Goal: Information Seeking & Learning: Learn about a topic

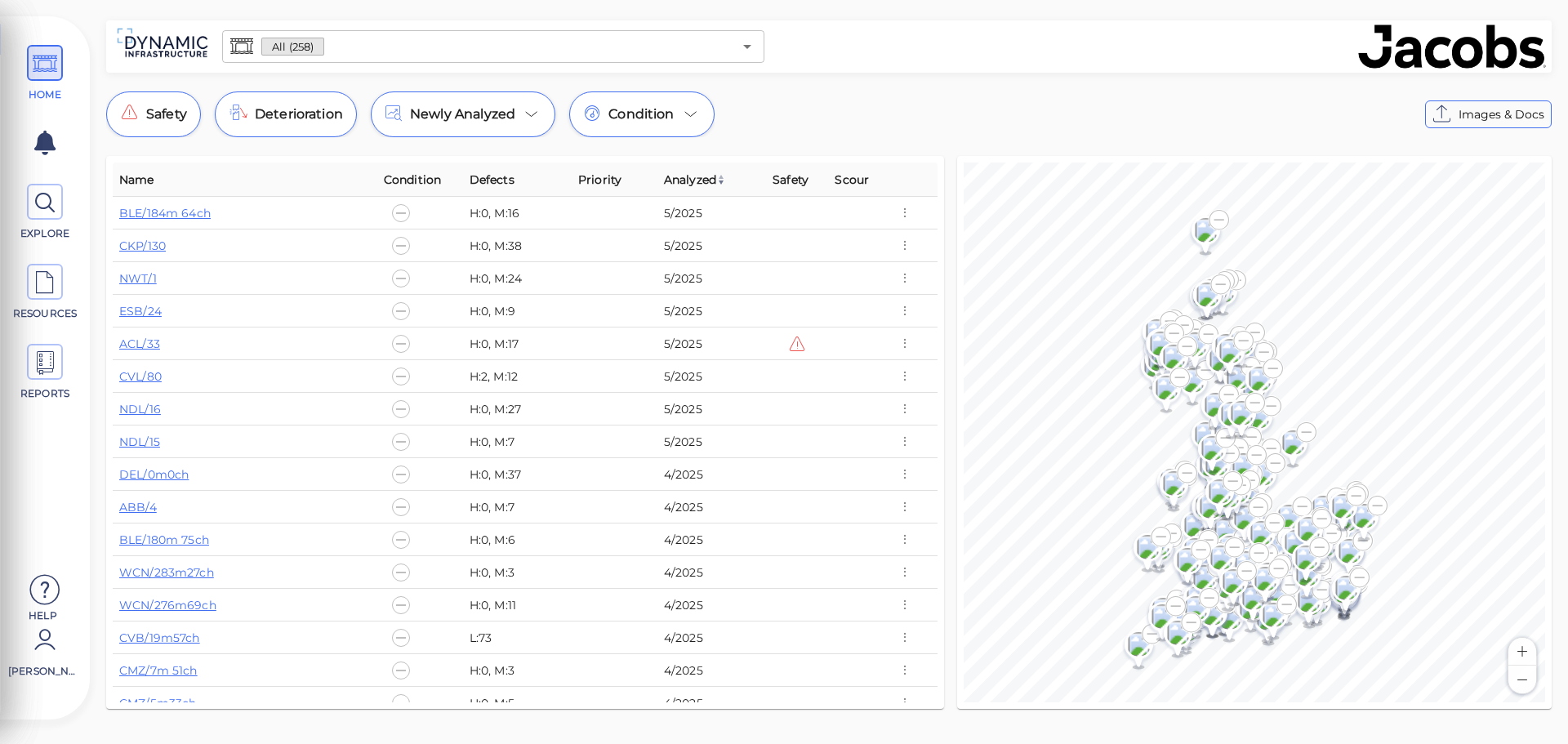
click at [560, 43] on input "text" at bounding box center [528, 47] width 408 height 23
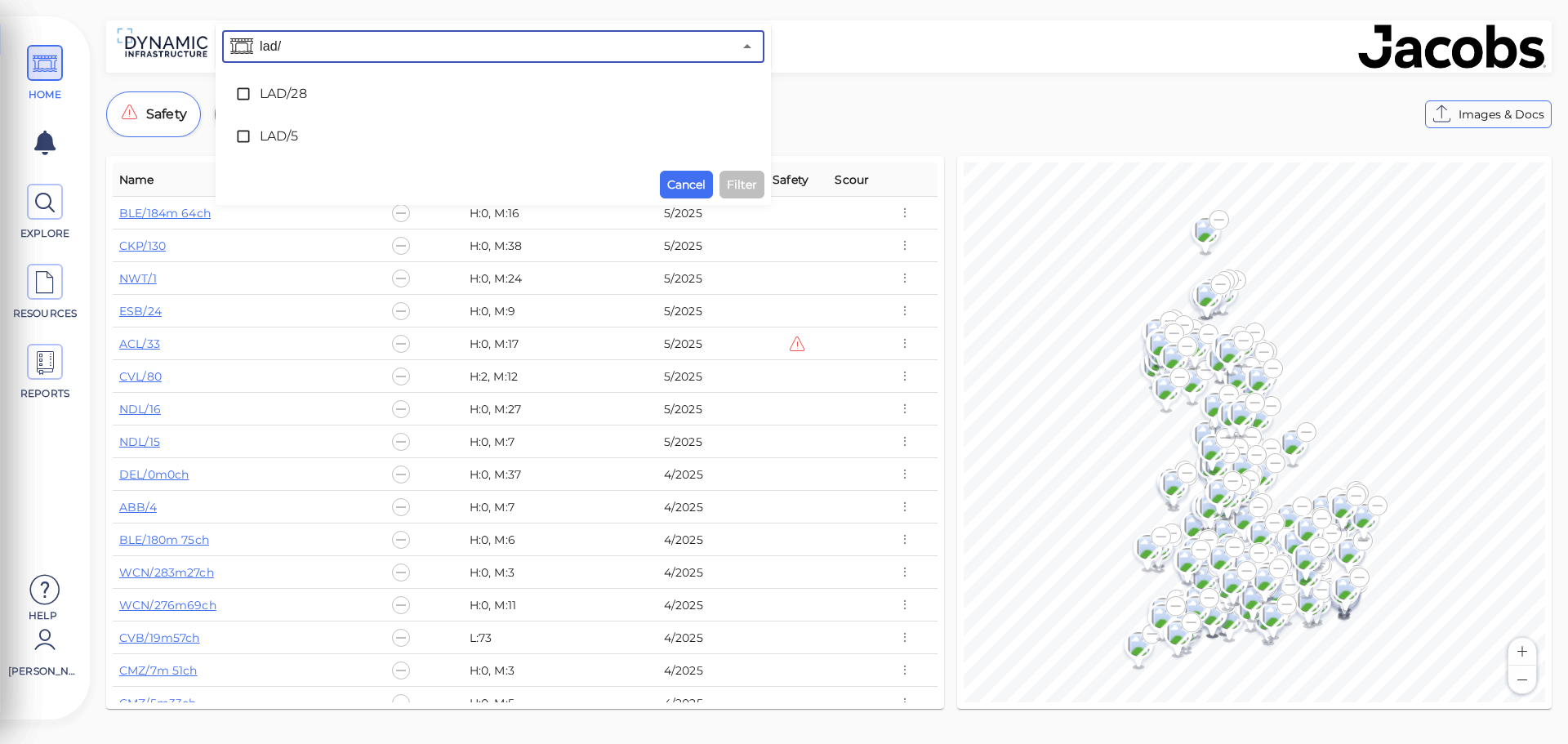
type input "lad/5"
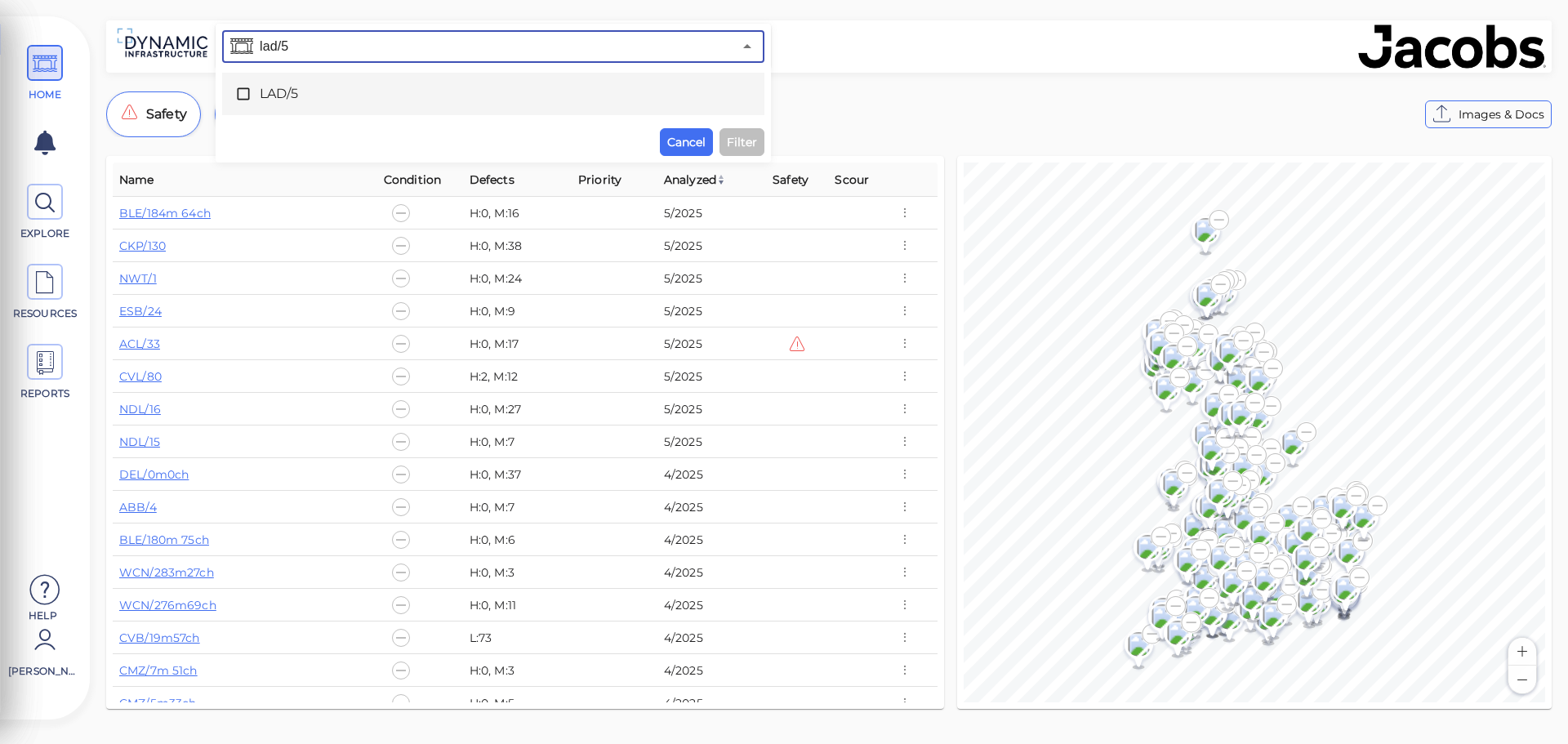
click at [248, 93] on icon at bounding box center [244, 94] width 17 height 17
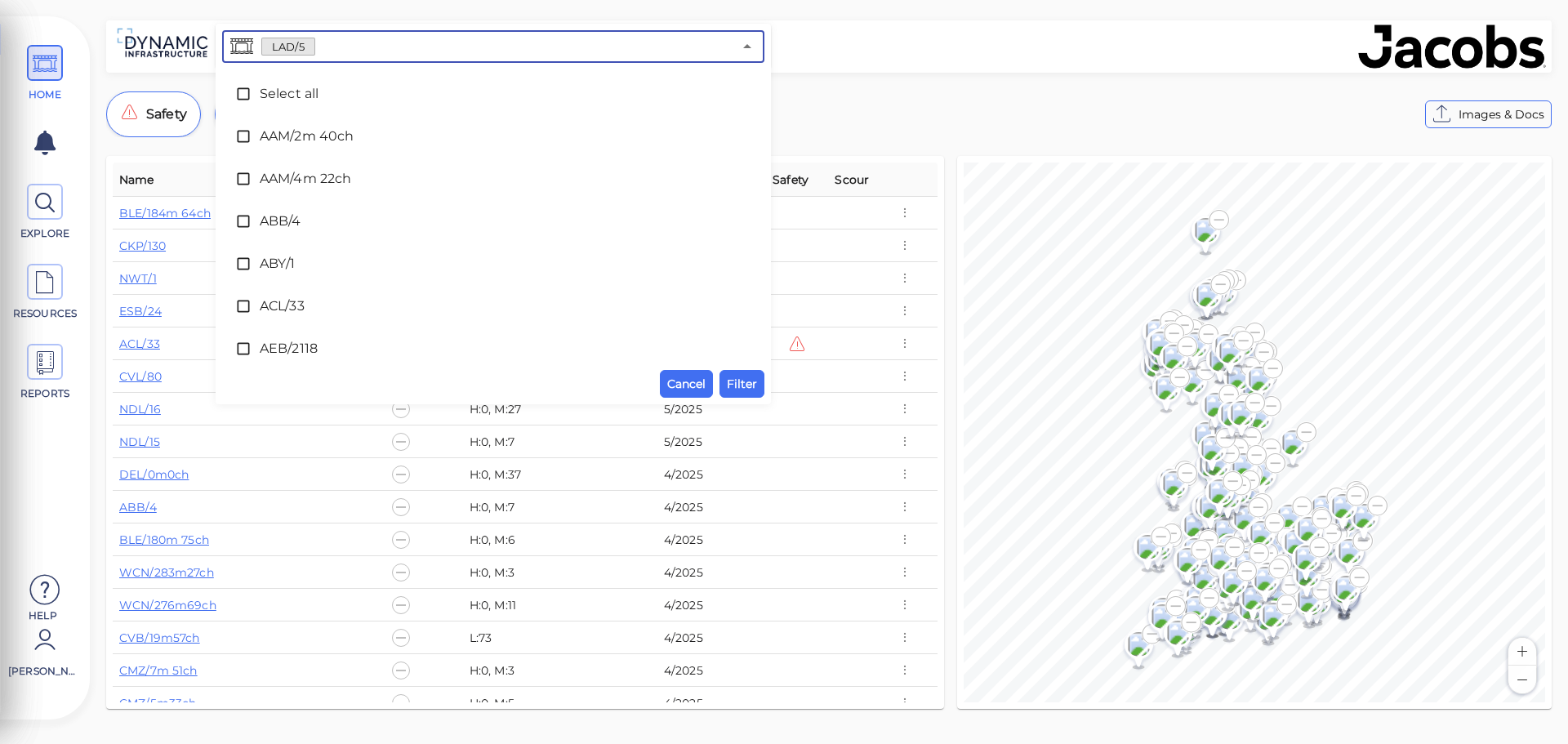
scroll to position [6289, 0]
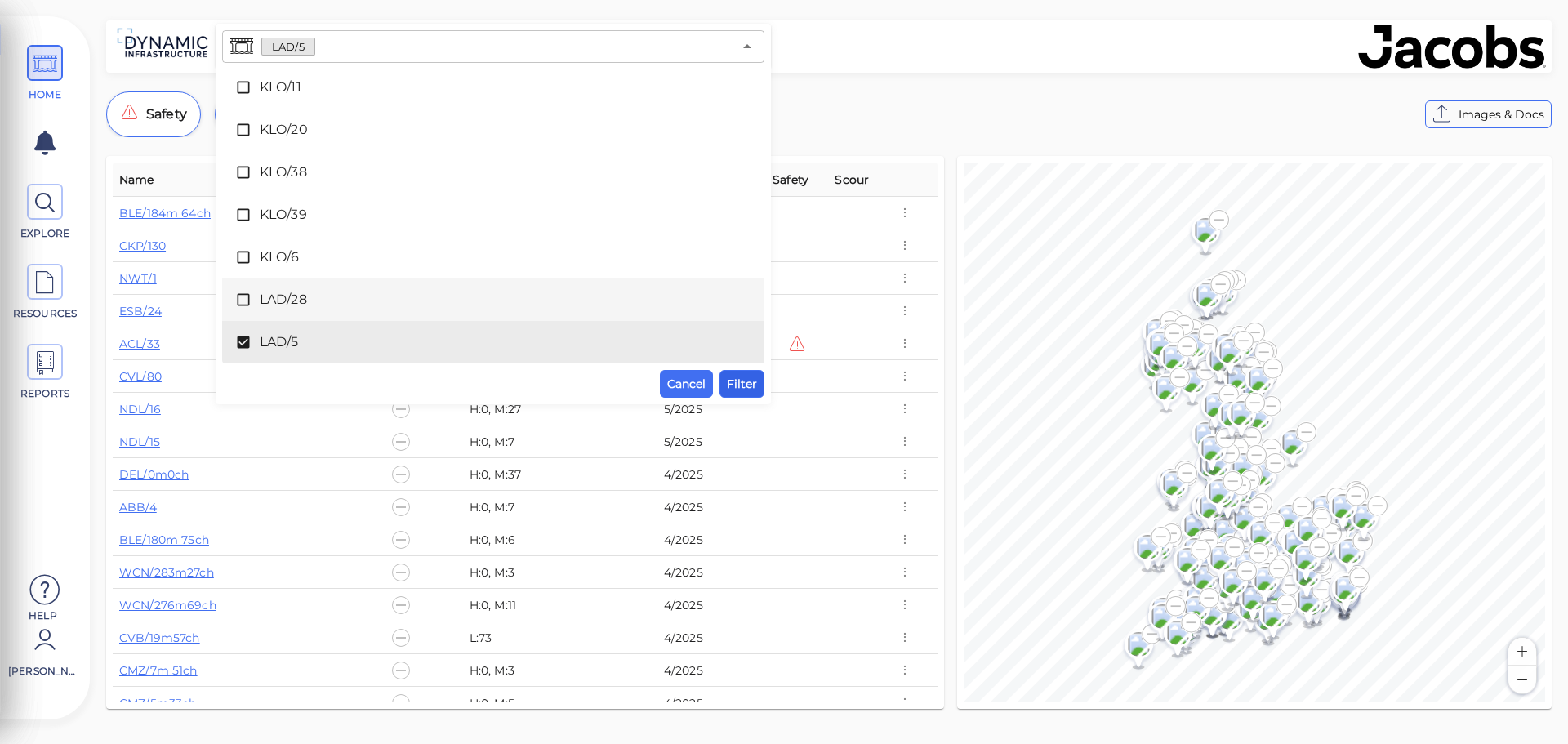
click at [740, 384] on span "Filter" at bounding box center [742, 384] width 30 height 20
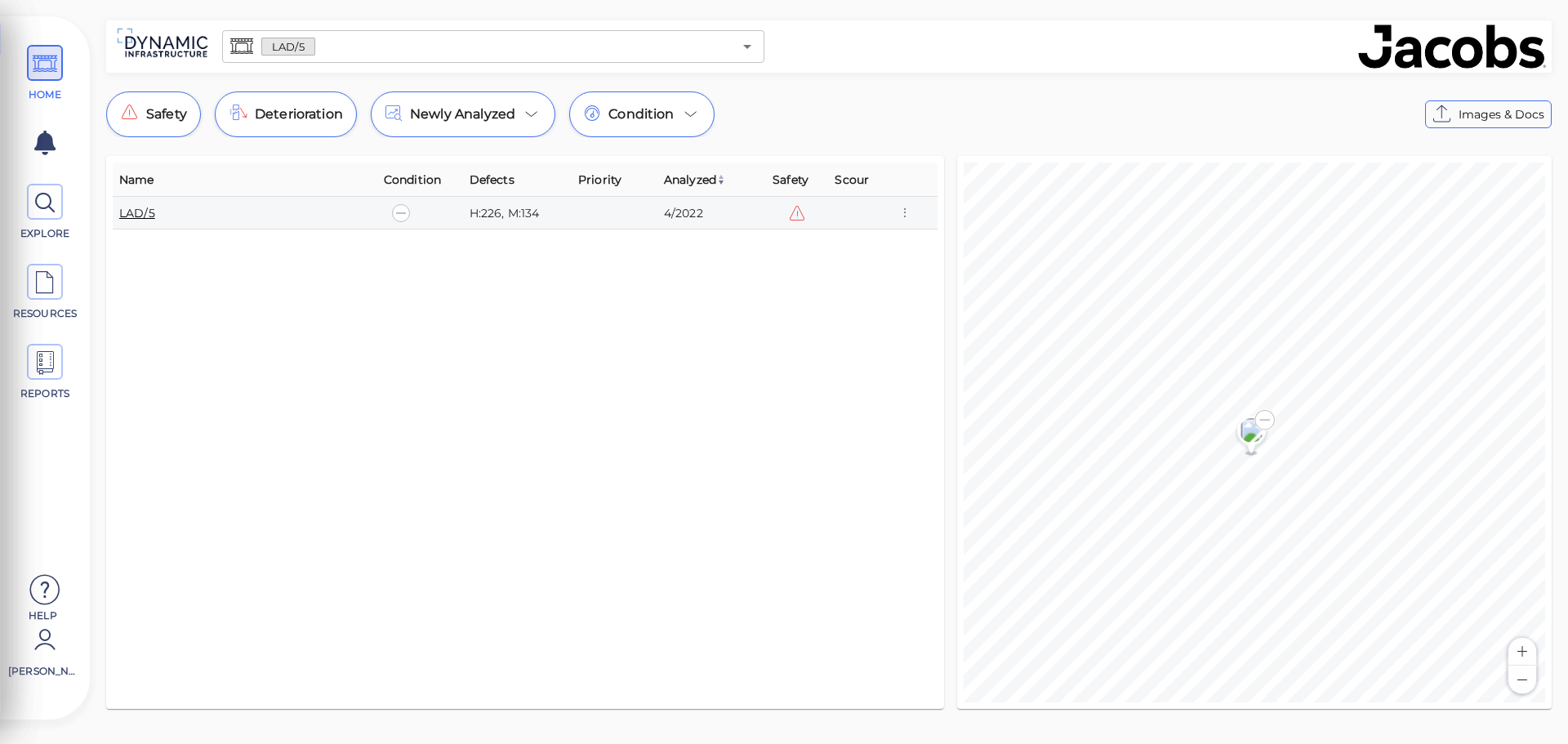
click at [146, 213] on link "LAD/5" at bounding box center [137, 213] width 36 height 15
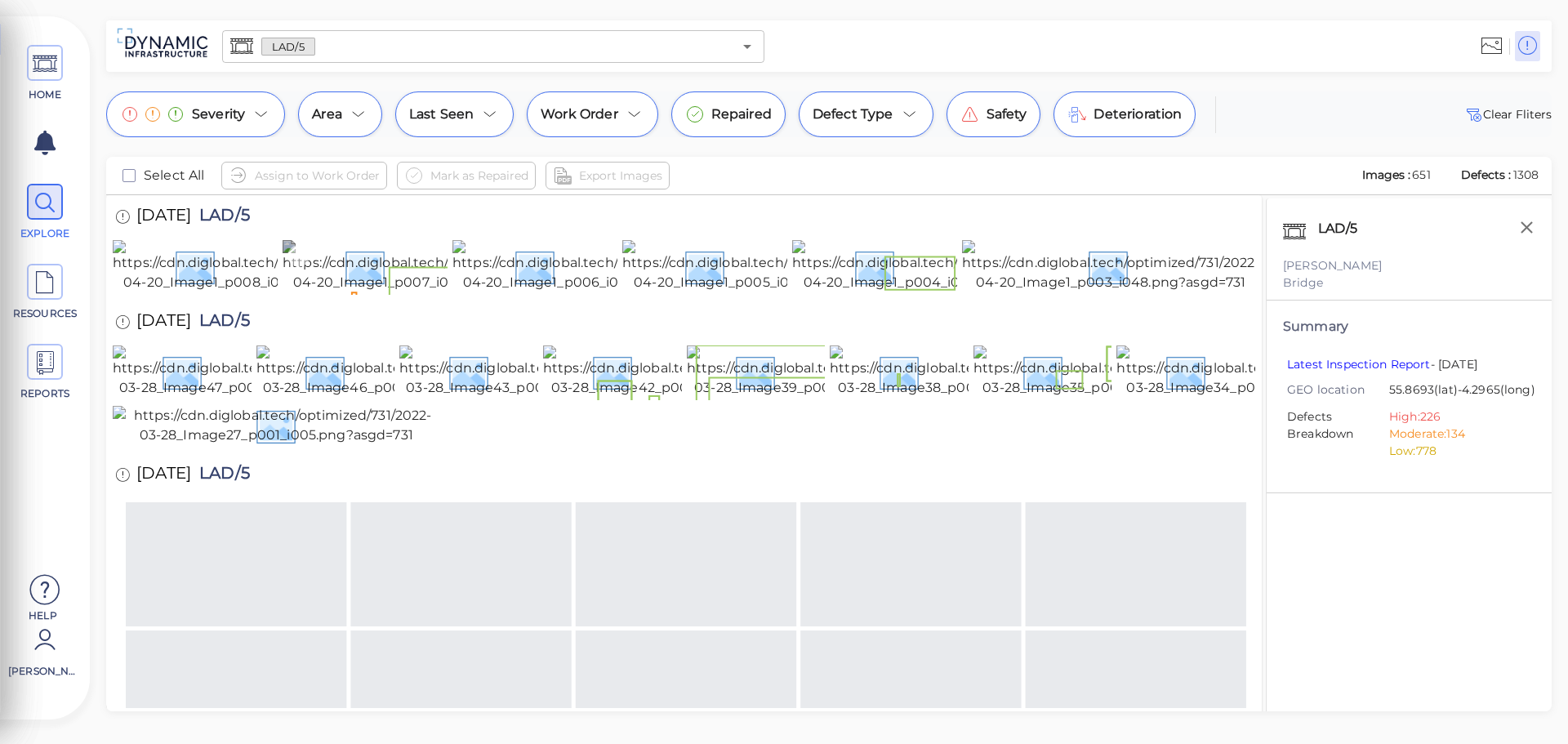
click at [398, 292] on img at bounding box center [428, 266] width 292 height 52
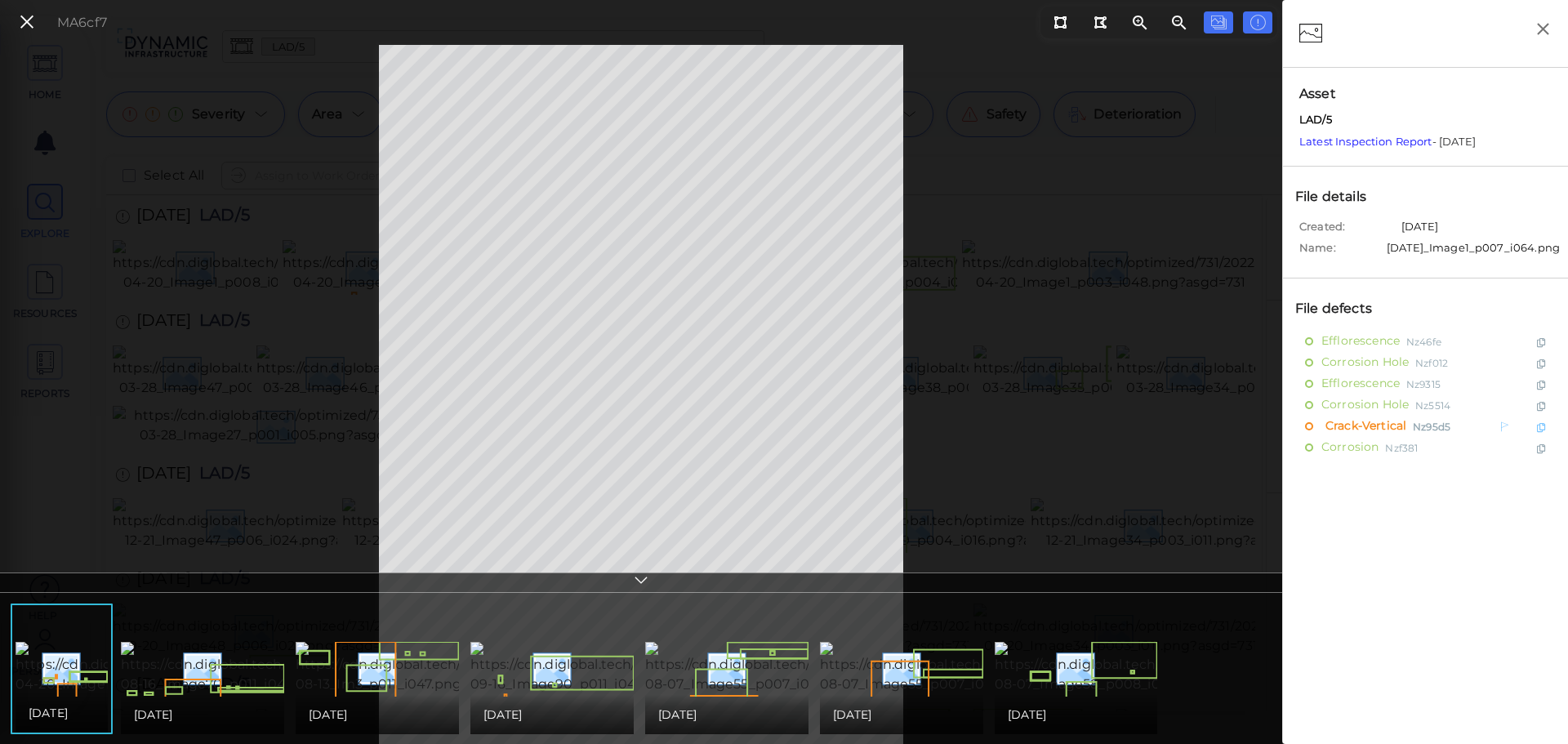
click at [1363, 437] on span "Crack-Vertical" at bounding box center [1364, 426] width 85 height 20
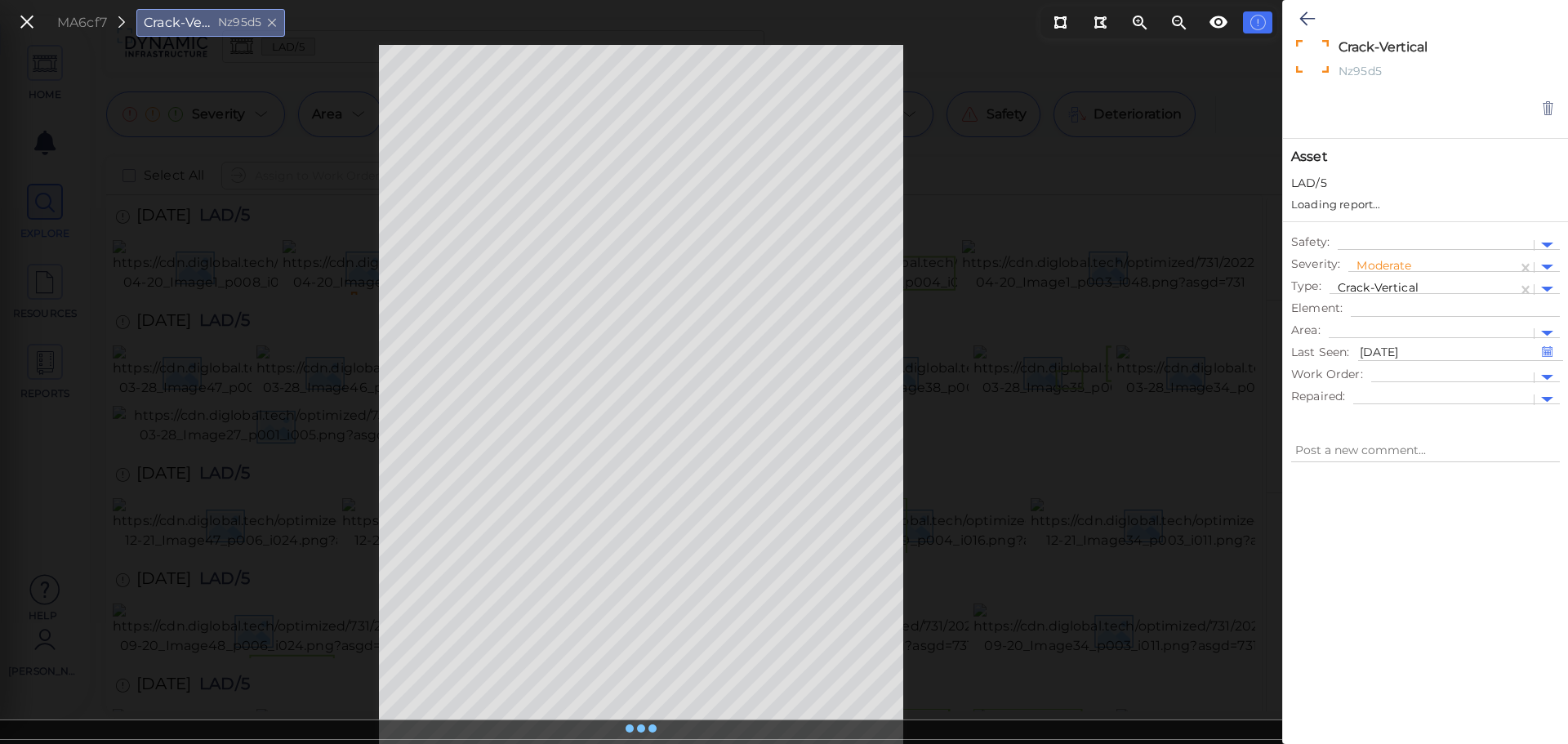
type textarea "x"
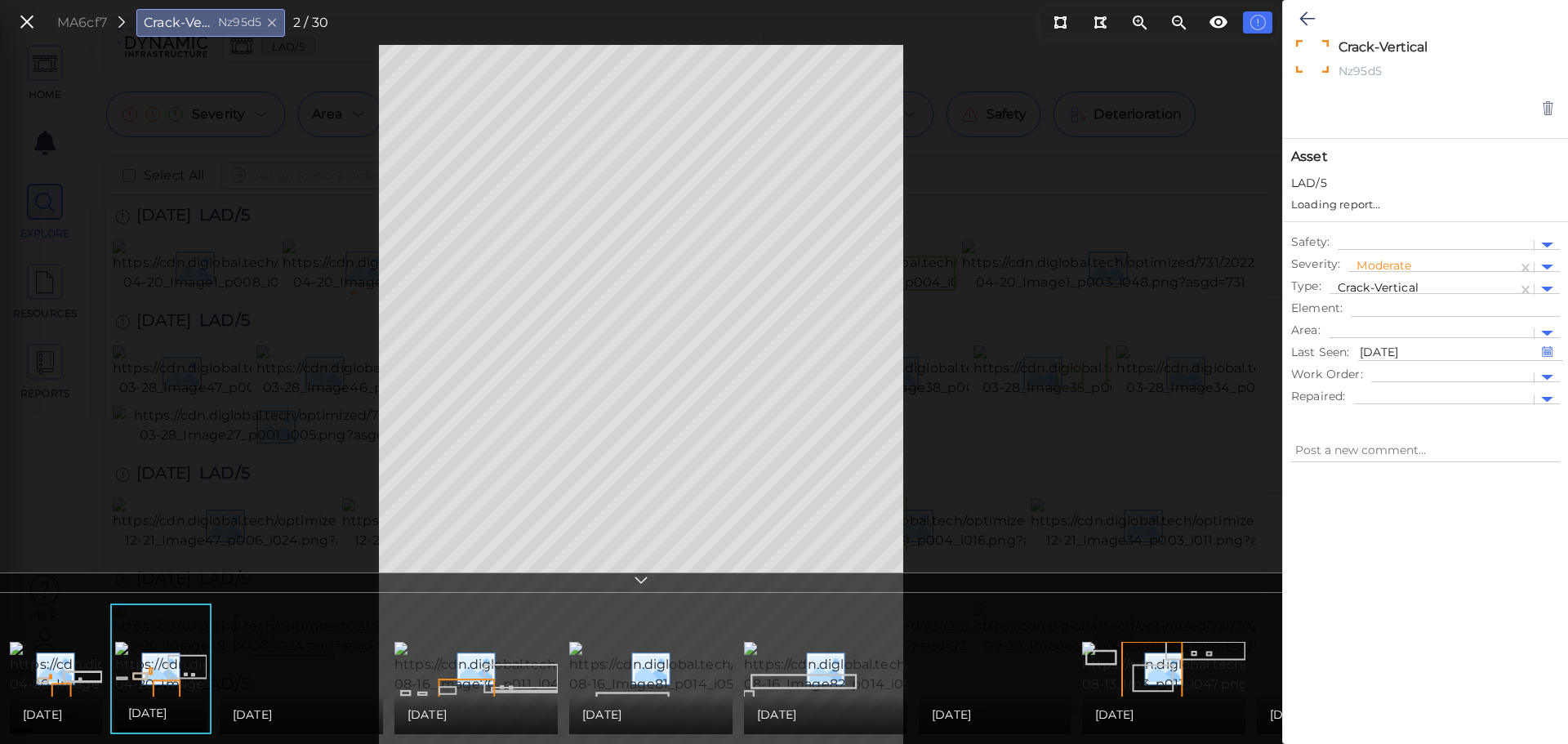
type textarea "x"
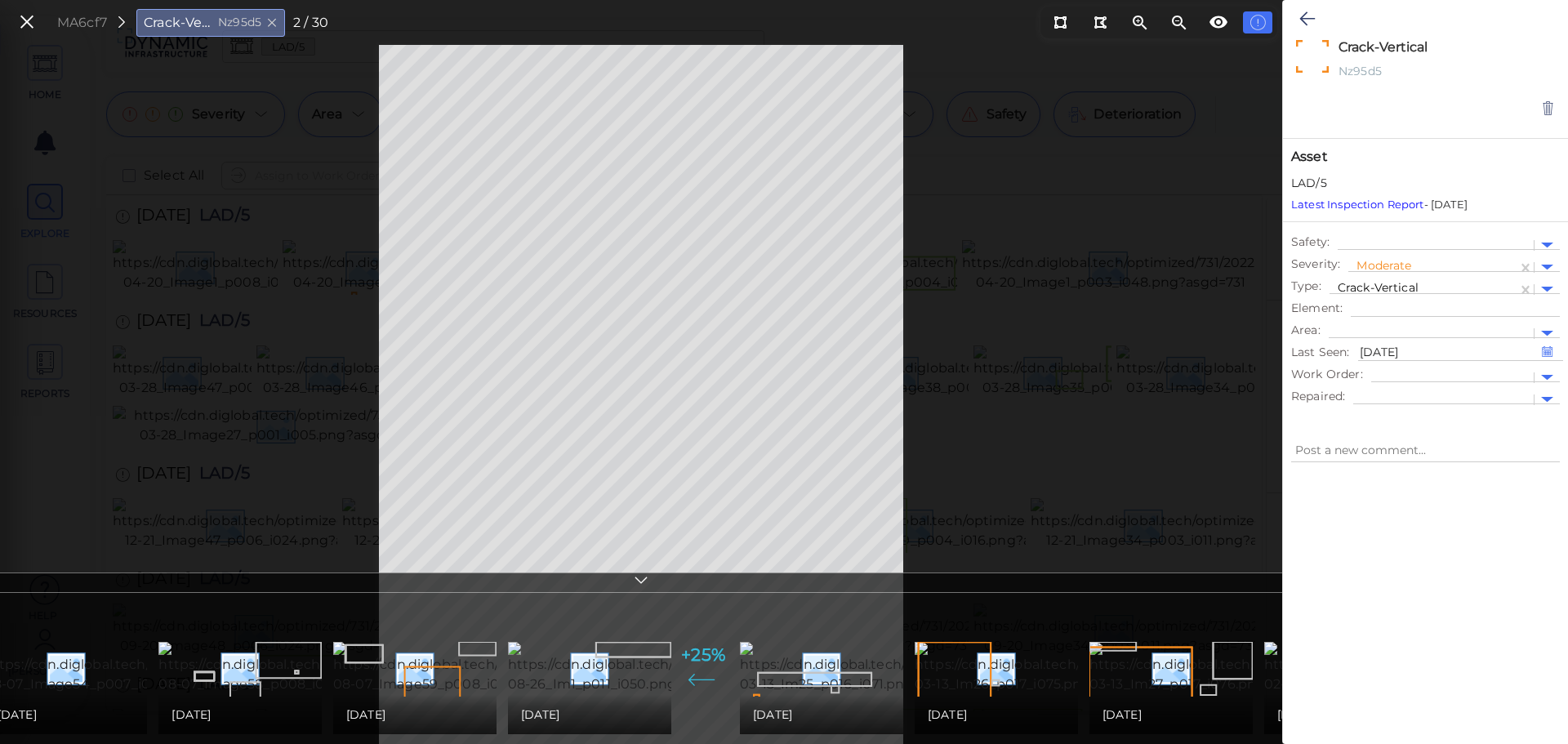
scroll to position [0, 3892]
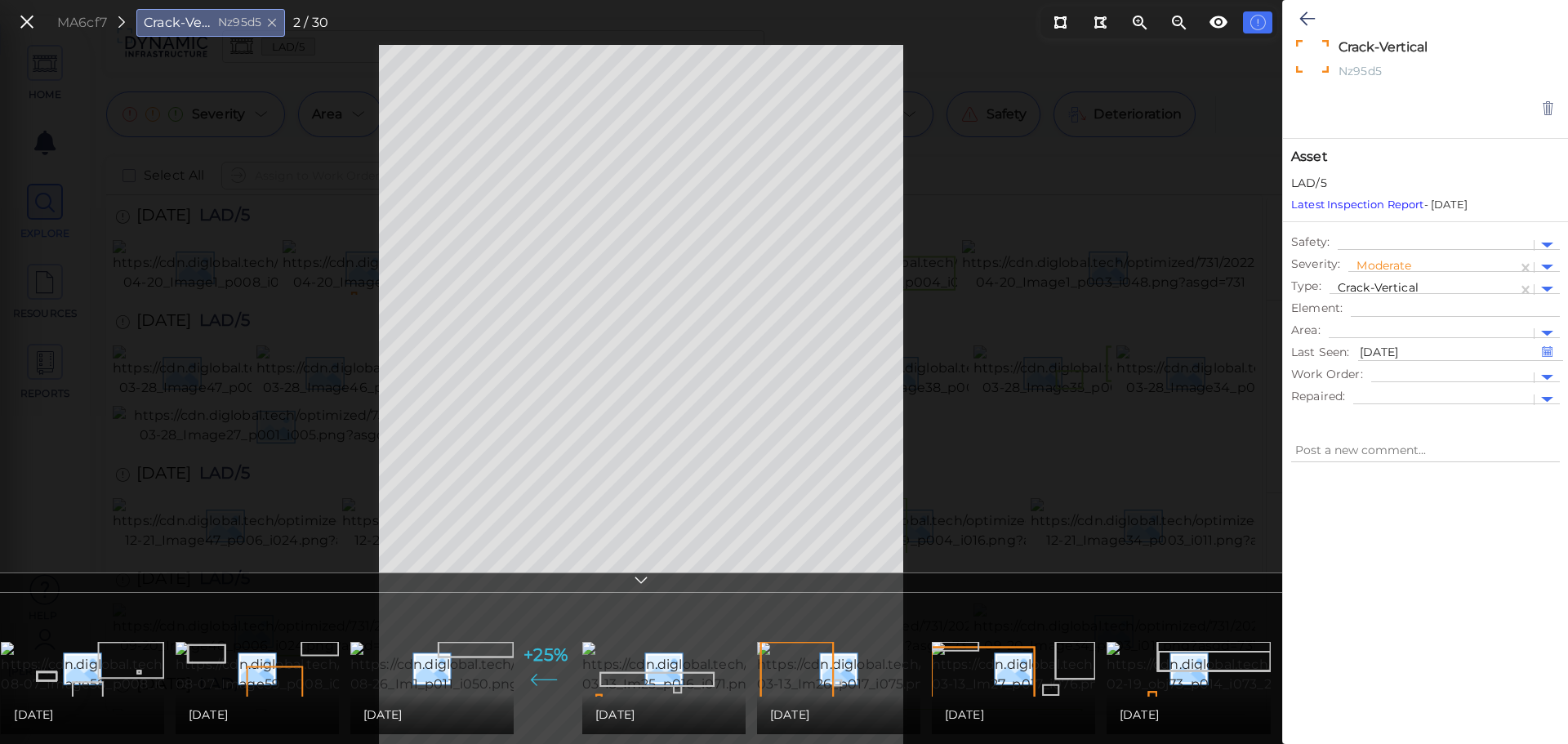
click at [1233, 695] on div "02/19/2010" at bounding box center [1189, 714] width 164 height 39
type textarea "x"
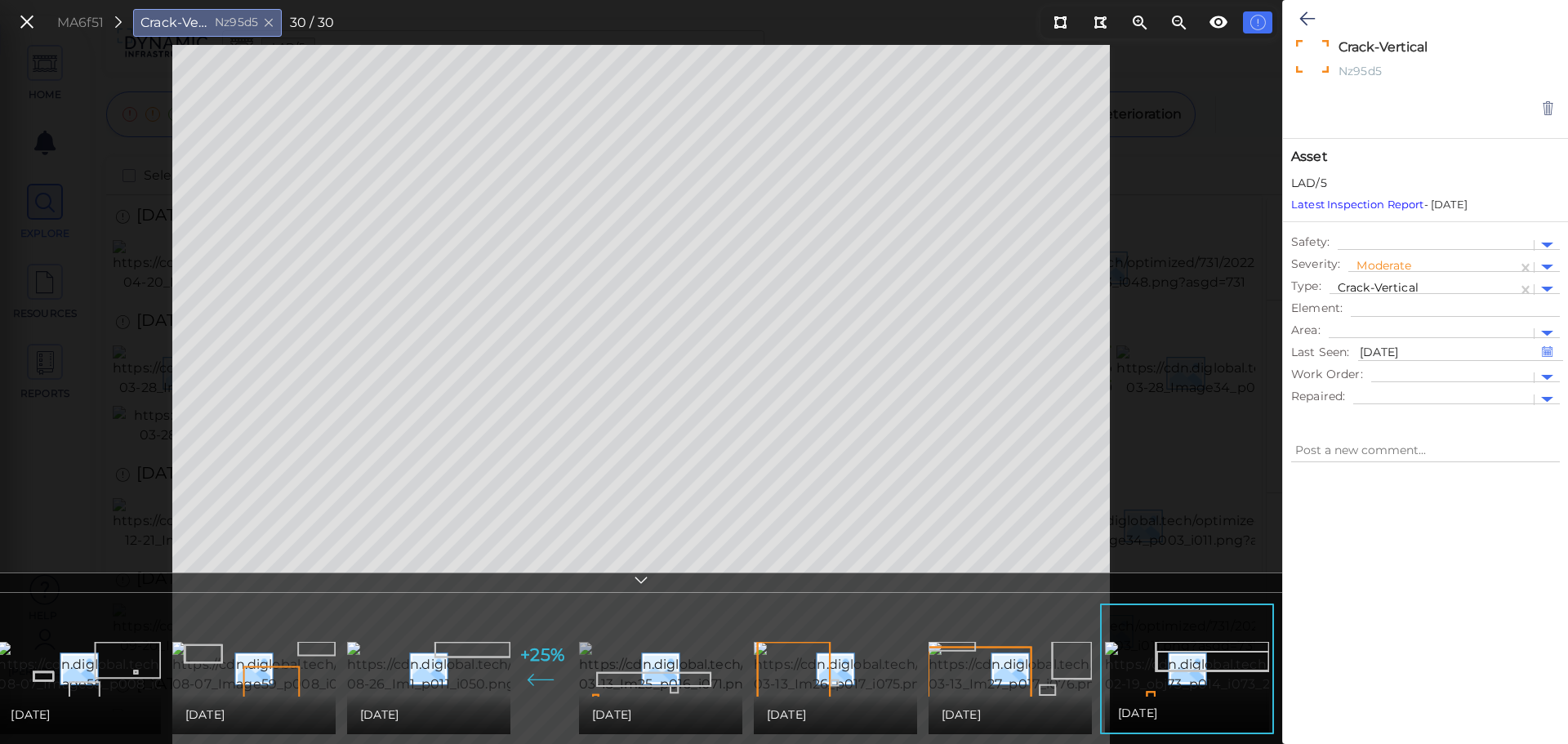
click at [620, 669] on img at bounding box center [724, 668] width 289 height 52
type textarea "x"
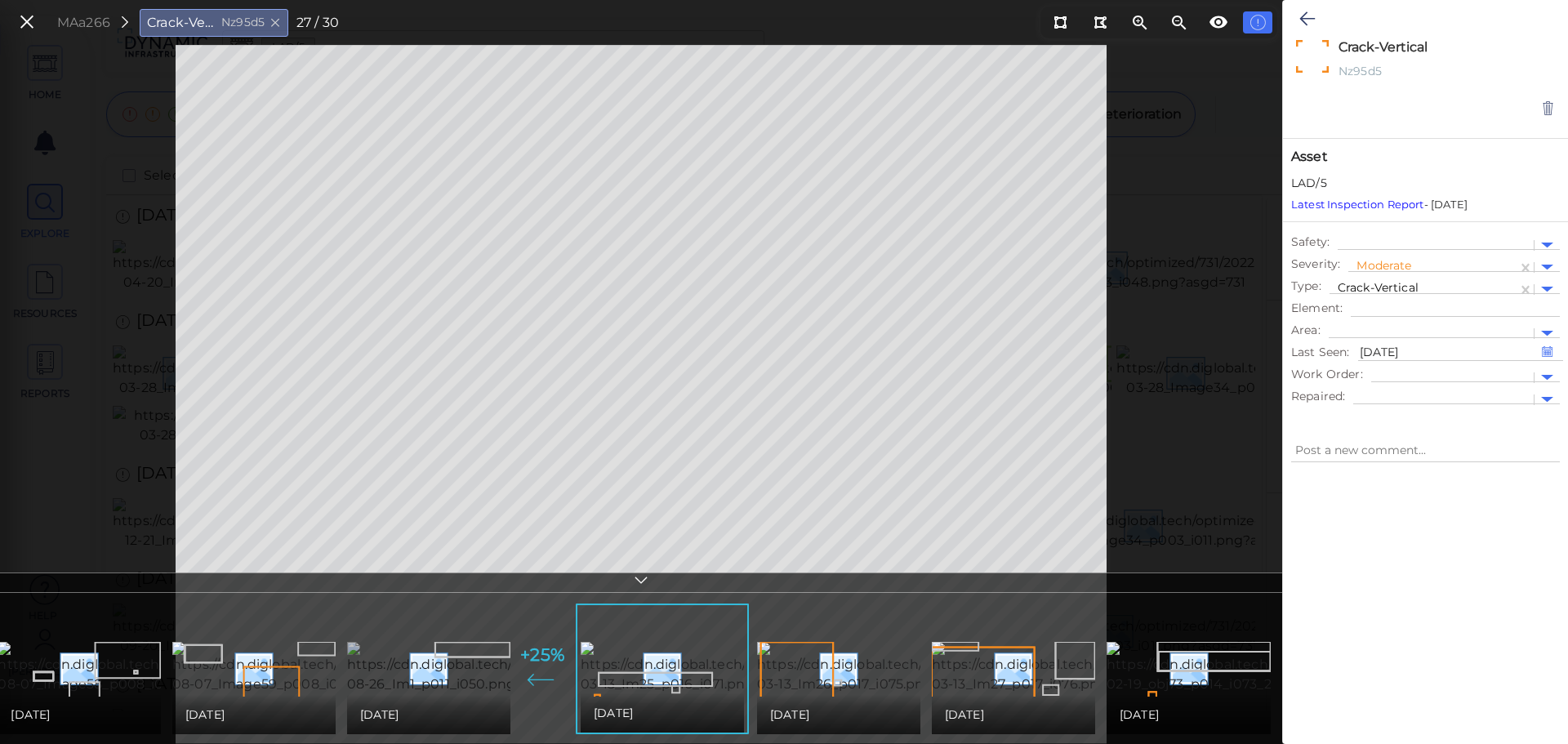
click at [464, 646] on img at bounding box center [493, 668] width 291 height 52
type textarea "x"
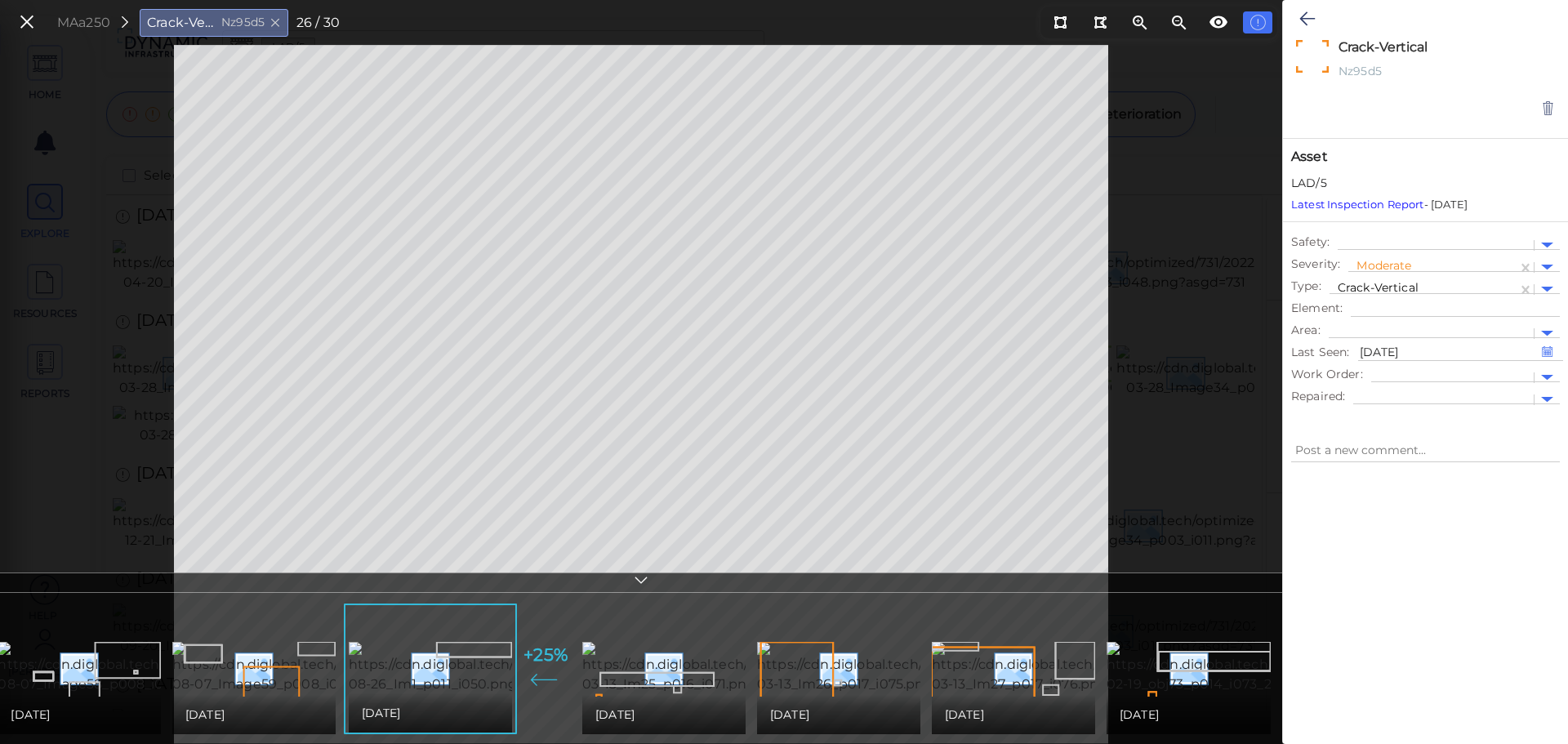
click at [636, 581] on icon at bounding box center [641, 582] width 17 height 19
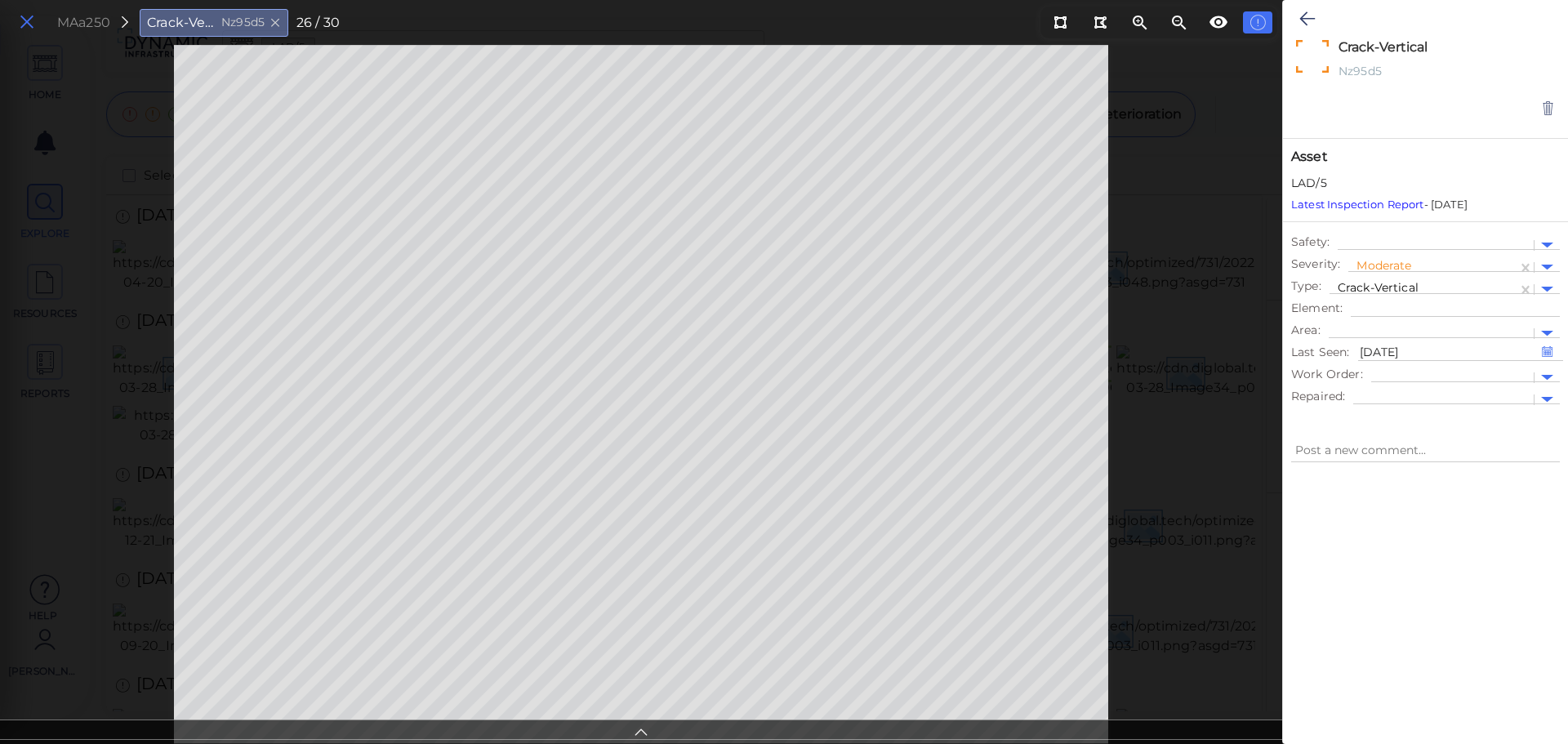
click at [35, 31] on icon at bounding box center [26, 22] width 18 height 22
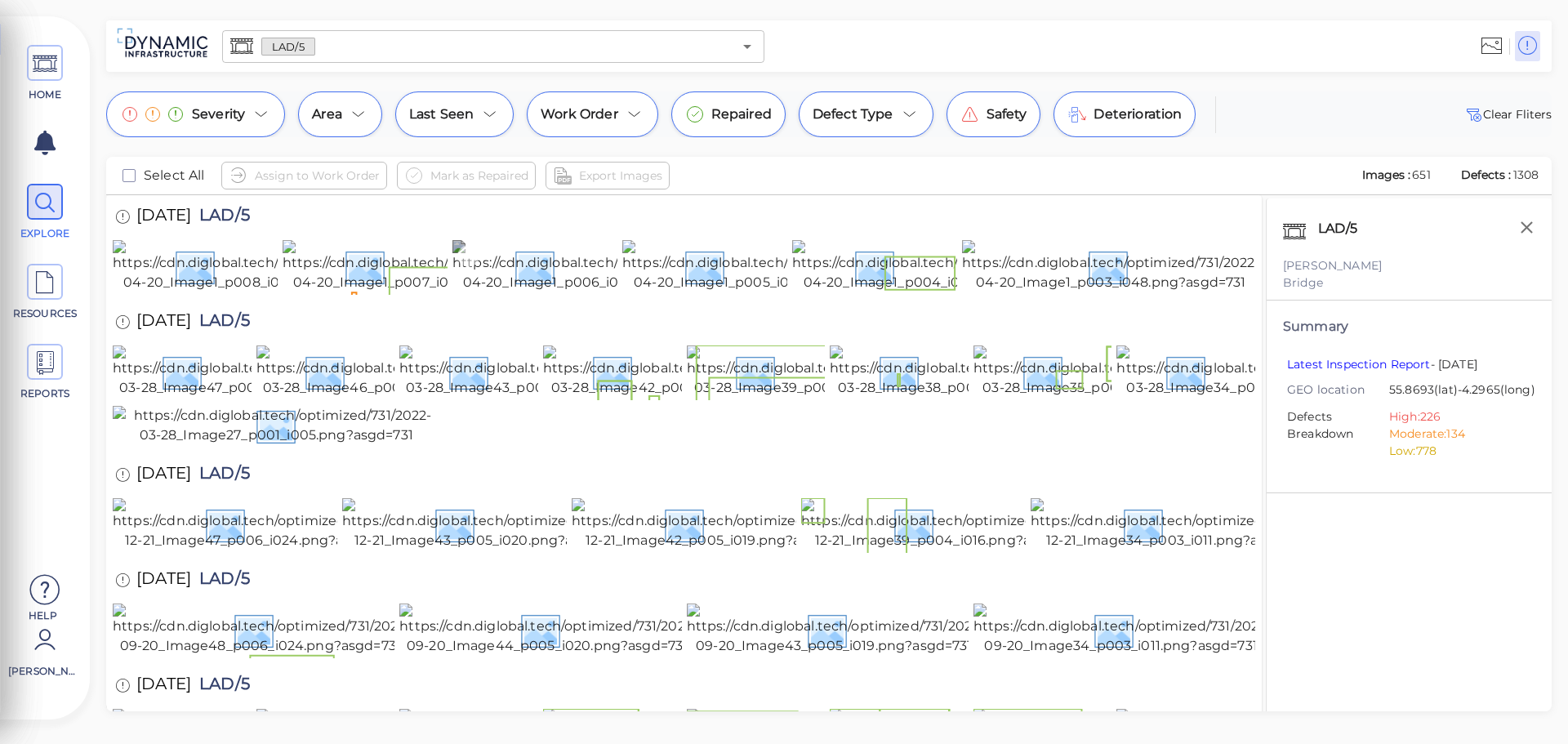
click at [532, 292] on img at bounding box center [598, 266] width 292 height 52
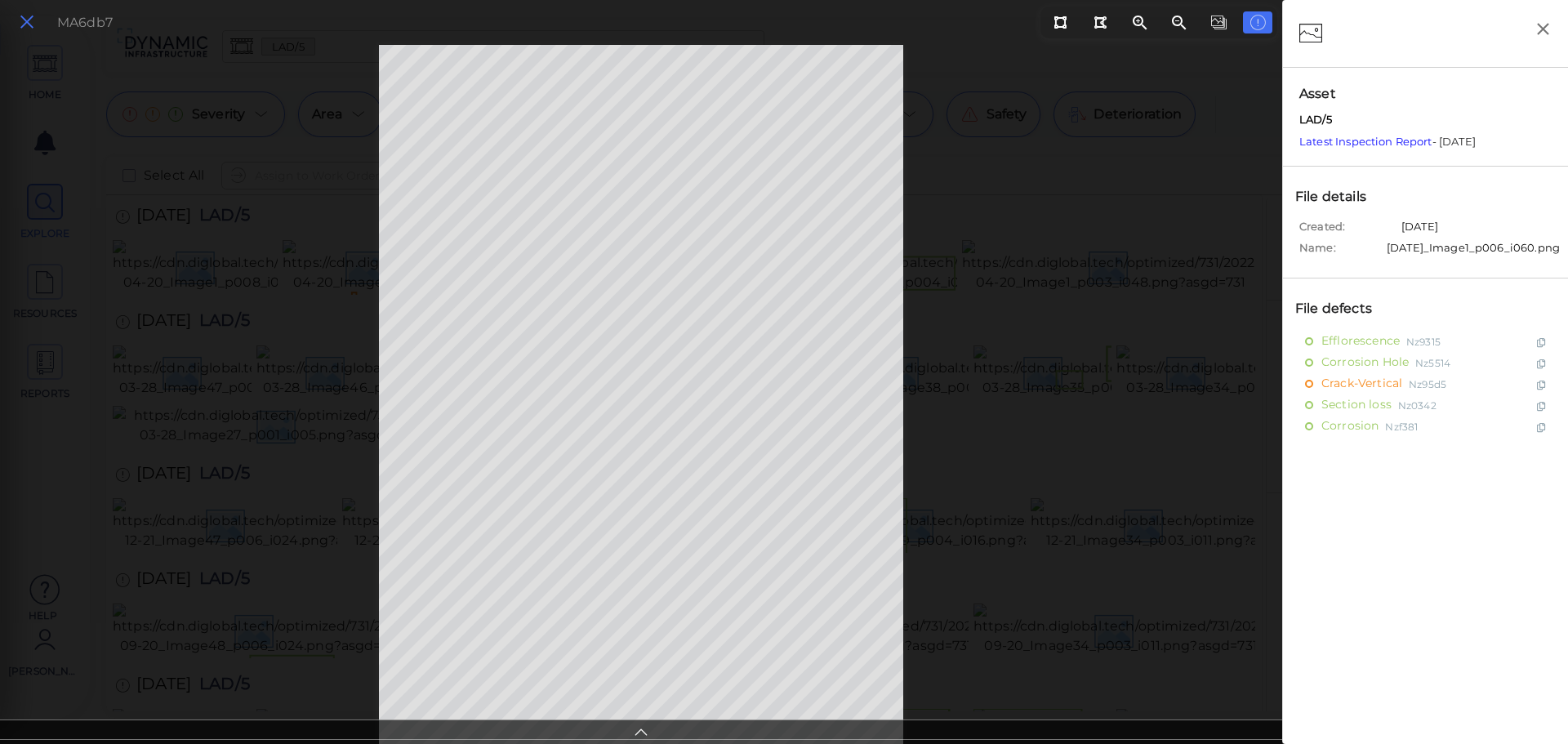
click at [26, 29] on icon at bounding box center [26, 22] width 18 height 22
